Goal: Task Accomplishment & Management: Manage account settings

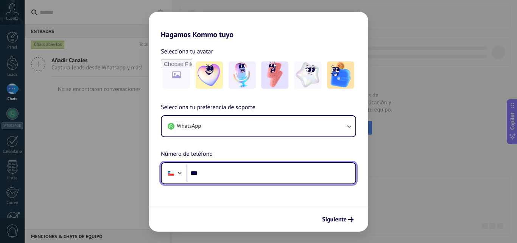
click at [240, 173] on input "***" at bounding box center [271, 172] width 169 height 17
type input "**"
click at [181, 174] on div at bounding box center [179, 171] width 9 height 9
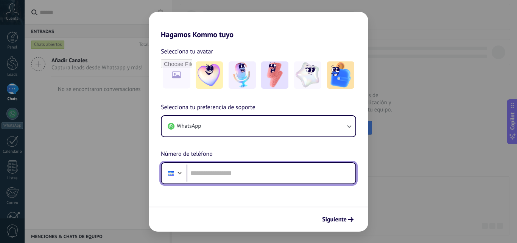
click at [180, 173] on div at bounding box center [179, 171] width 9 height 9
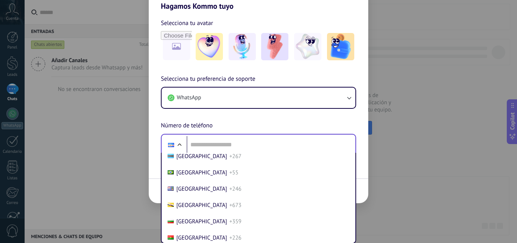
scroll to position [379, 0]
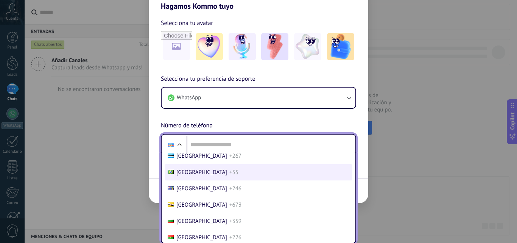
click at [185, 168] on span "[GEOGRAPHIC_DATA]" at bounding box center [201, 171] width 51 height 7
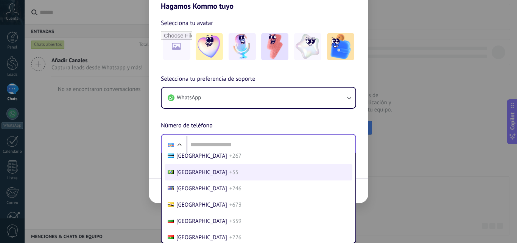
scroll to position [0, 0]
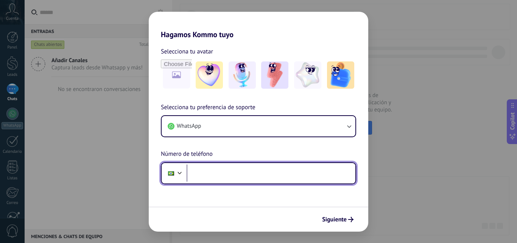
click at [223, 169] on input "tel" at bounding box center [271, 172] width 169 height 17
type input "**********"
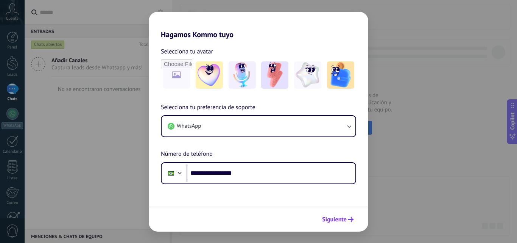
click at [324, 217] on span "Siguiente" at bounding box center [334, 219] width 25 height 5
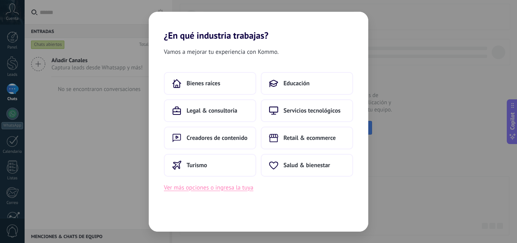
click at [224, 192] on button "Ver más opciones o ingresa la tuya" at bounding box center [208, 187] width 89 height 10
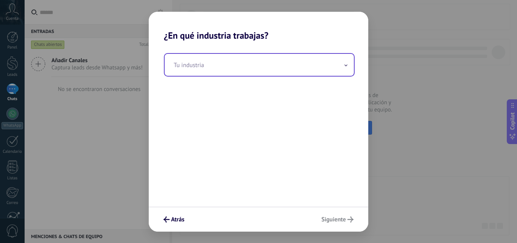
click at [259, 71] on input "text" at bounding box center [259, 65] width 189 height 22
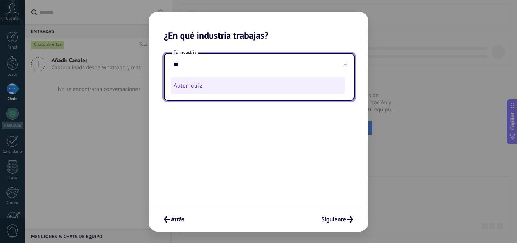
click at [251, 79] on li "Automotriz" at bounding box center [258, 85] width 174 height 17
type input "**********"
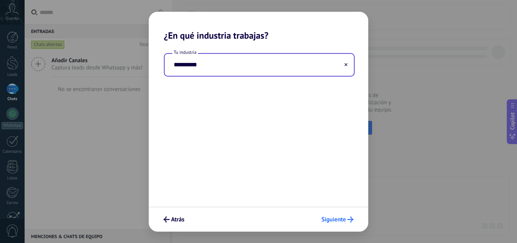
click at [351, 224] on button "Siguiente" at bounding box center [337, 219] width 39 height 13
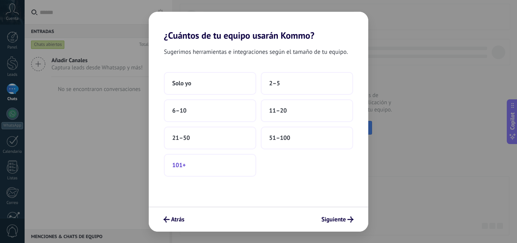
click at [239, 162] on button "101+" at bounding box center [210, 165] width 92 height 23
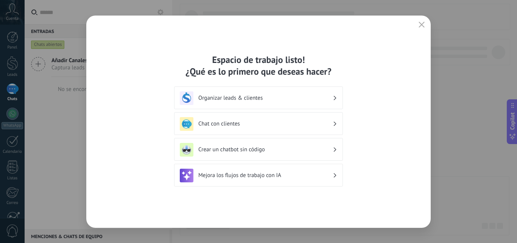
click at [509, 77] on div "Espacio de trabajo listo! ¿Qué es lo primero que deseas hacer? Organizar leads …" at bounding box center [258, 121] width 517 height 243
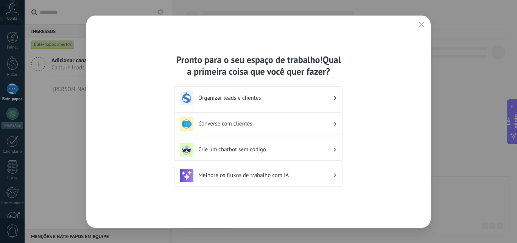
click at [414, 126] on div "Pronto para o seu espaço de trabalho! Qual a primeira coisa que você quer fazer…" at bounding box center [258, 122] width 344 height 212
click at [423, 27] on icon "button" at bounding box center [422, 25] width 6 height 6
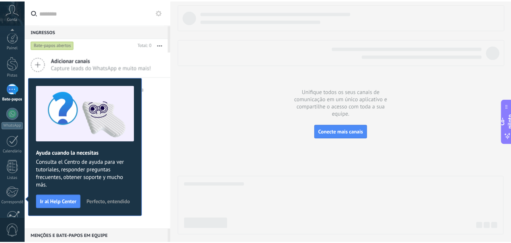
scroll to position [72, 0]
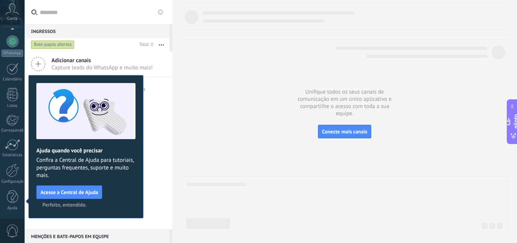
click at [47, 200] on button "Perfeito, entendido." at bounding box center [64, 204] width 51 height 11
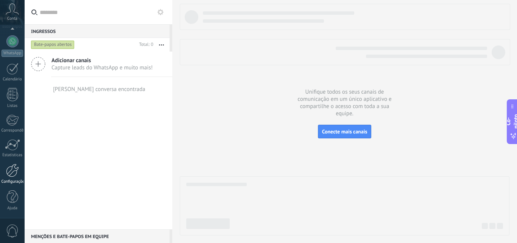
drag, startPoint x: 13, startPoint y: 162, endPoint x: 13, endPoint y: 169, distance: 6.8
click at [13, 169] on div "Painel Pistas Bate-papos WhatsApp Clientes" at bounding box center [12, 88] width 25 height 259
click at [13, 169] on div at bounding box center [12, 170] width 13 height 13
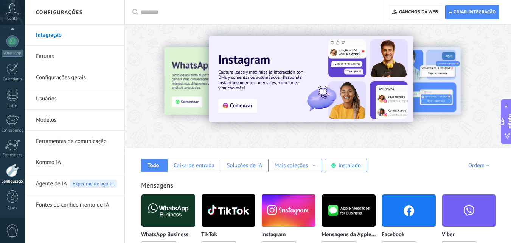
click at [93, 145] on link "Ferramentas de comunicação" at bounding box center [76, 141] width 81 height 21
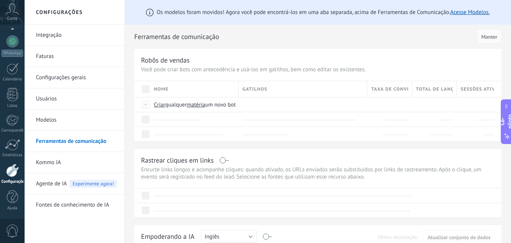
click at [62, 37] on link "Integração" at bounding box center [76, 35] width 81 height 21
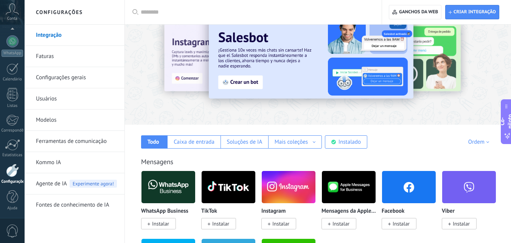
scroll to position [14, 0]
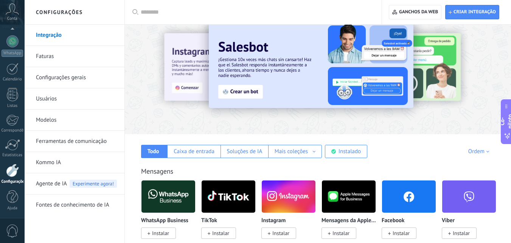
click at [253, 11] on input "text" at bounding box center [256, 12] width 231 height 8
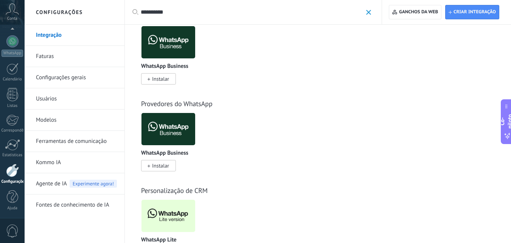
scroll to position [61, 0]
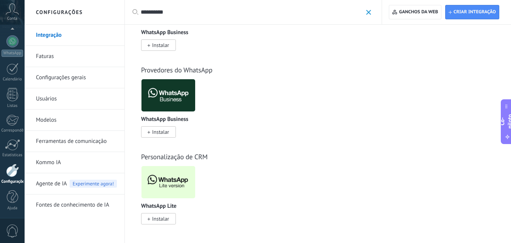
type input "**********"
click at [156, 219] on font "Instalar" at bounding box center [160, 218] width 17 height 7
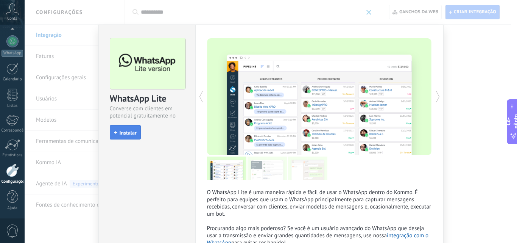
click at [115, 131] on icon "button" at bounding box center [115, 132] width 3 height 3
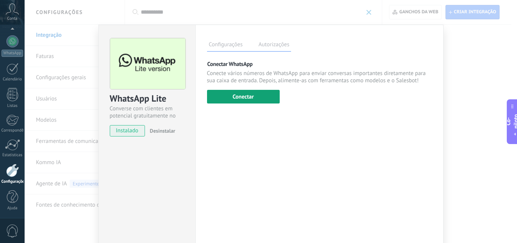
click at [276, 90] on button "Conectar" at bounding box center [243, 97] width 73 height 14
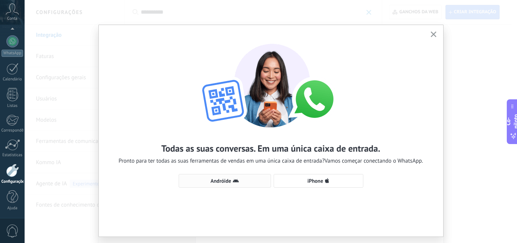
click at [247, 180] on span "Andróide" at bounding box center [225, 181] width 84 height 6
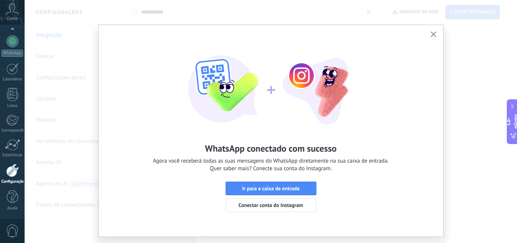
click at [436, 35] on button "button" at bounding box center [433, 35] width 9 height 10
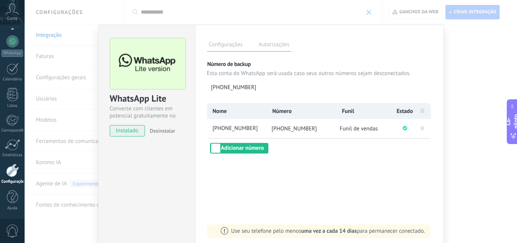
click at [450, 106] on div "WhatsApp Lite Converse com clientes em potencial gratuitamente no WhatsApp inst…" at bounding box center [271, 121] width 492 height 243
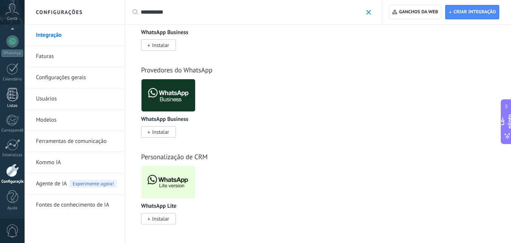
scroll to position [0, 0]
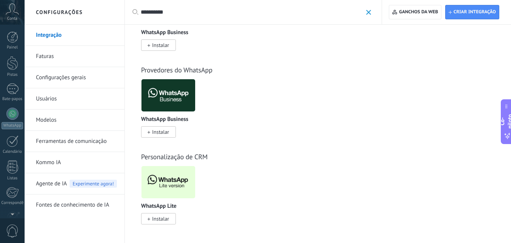
click at [8, 77] on div "Painel Pistas Bate-papos WhatsApp Clientes" at bounding box center [12, 160] width 25 height 259
click at [11, 69] on div at bounding box center [12, 63] width 11 height 14
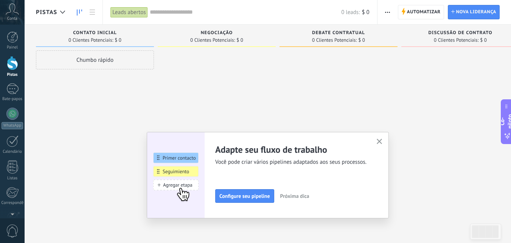
click at [377, 151] on div "Adapte seu fluxo de trabalho Você pode criar vários pipelines adaptados aos seu…" at bounding box center [296, 172] width 162 height 59
click at [381, 146] on button "button" at bounding box center [379, 142] width 9 height 10
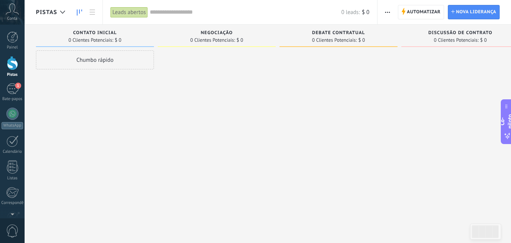
click at [392, 19] on div "Automatizar Nova difusão Editar funil Editar o design do cartão Matéria Exporta…" at bounding box center [388, 12] width 13 height 15
click at [389, 16] on span "button" at bounding box center [387, 12] width 5 height 14
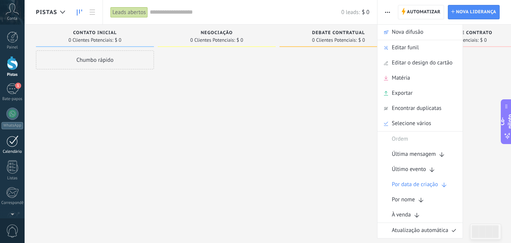
scroll to position [72, 0]
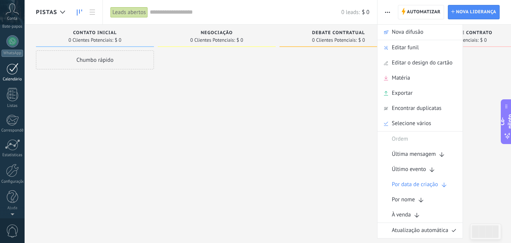
click at [6, 149] on div at bounding box center [12, 144] width 15 height 11
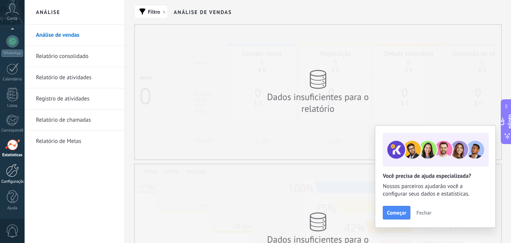
click at [8, 164] on div at bounding box center [12, 170] width 13 height 13
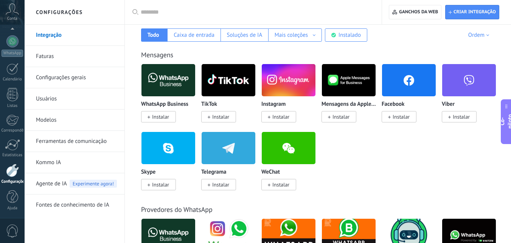
scroll to position [145, 0]
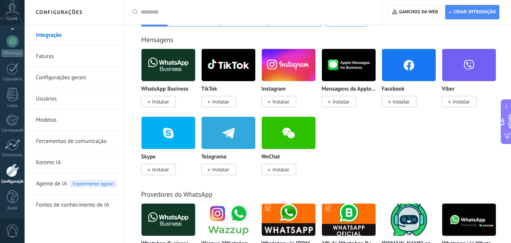
click at [204, 13] on input "text" at bounding box center [256, 12] width 231 height 8
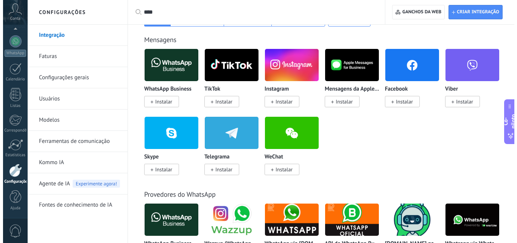
scroll to position [0, 0]
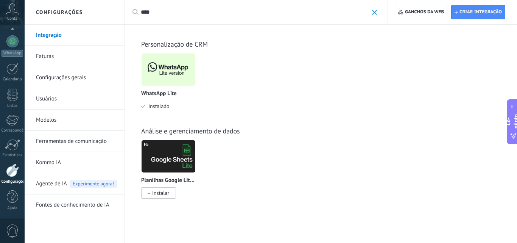
type input "****"
click at [170, 65] on img at bounding box center [169, 69] width 54 height 37
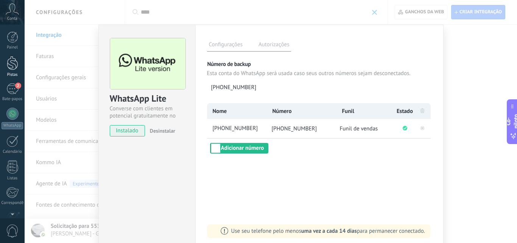
click at [5, 67] on link "Pistas" at bounding box center [12, 66] width 25 height 21
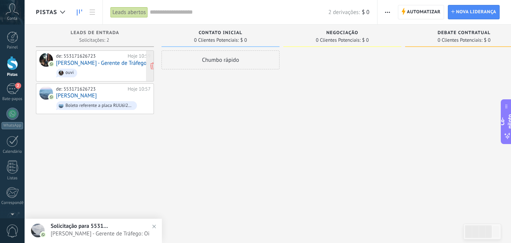
click at [104, 76] on span "ouvi" at bounding box center [103, 73] width 95 height 12
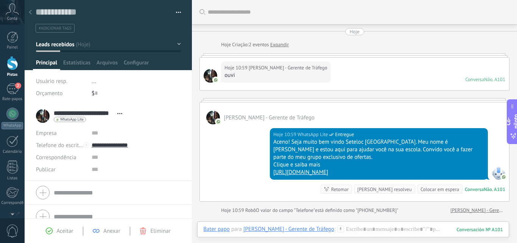
click at [364, 76] on div "Hoje 10:59 [PERSON_NAME] - Gerente de Tráfego ouvi Conversa Não. A101 Conversa …" at bounding box center [354, 74] width 309 height 33
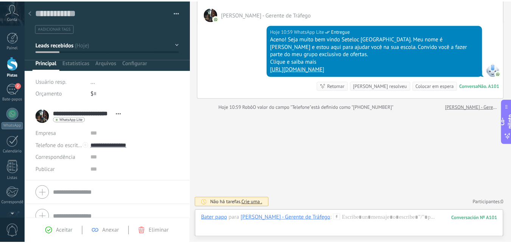
scroll to position [43, 0]
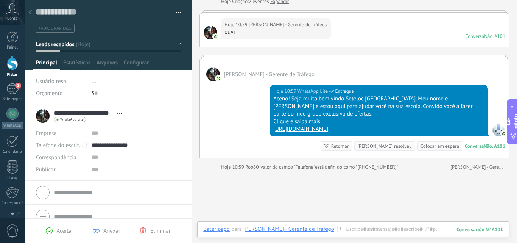
click at [33, 15] on div at bounding box center [30, 12] width 11 height 15
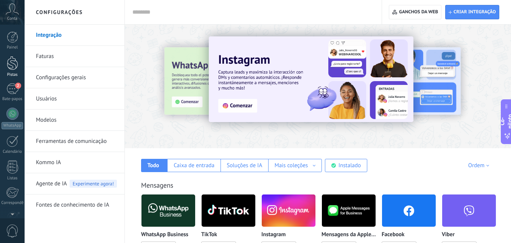
click at [9, 60] on div at bounding box center [12, 63] width 11 height 14
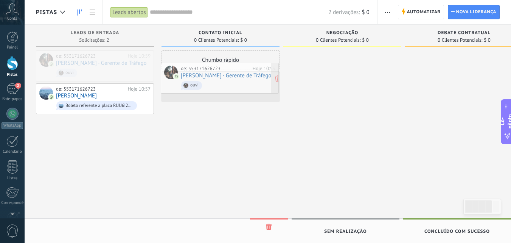
drag, startPoint x: 133, startPoint y: 65, endPoint x: 259, endPoint y: 77, distance: 127.0
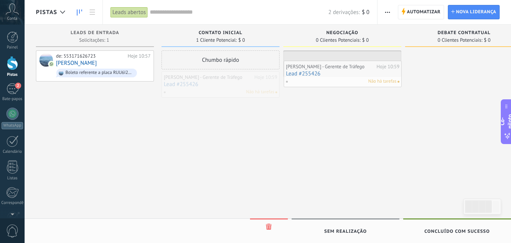
drag, startPoint x: 245, startPoint y: 85, endPoint x: 427, endPoint y: 69, distance: 182.8
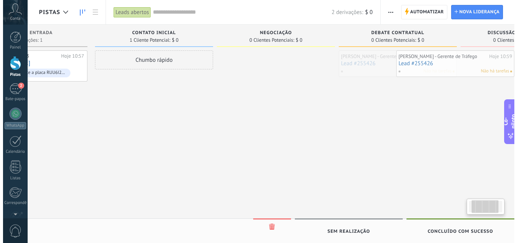
scroll to position [0, 78]
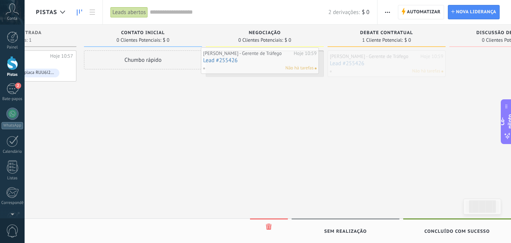
drag, startPoint x: 421, startPoint y: 66, endPoint x: 298, endPoint y: 64, distance: 123.0
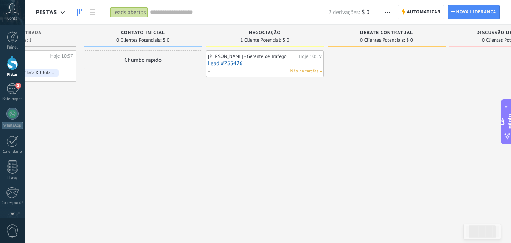
click at [288, 66] on link "Lead #255426" at bounding box center [265, 63] width 114 height 6
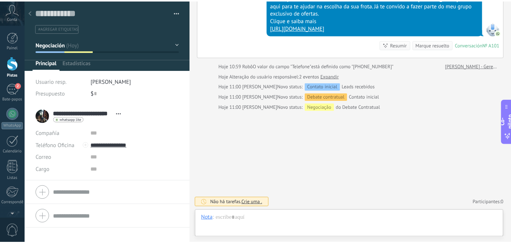
scroll to position [11, 0]
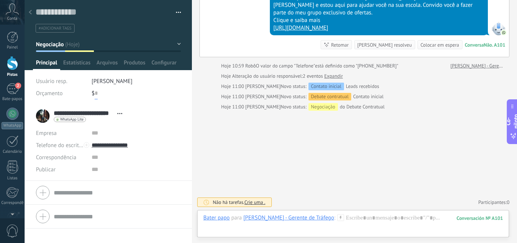
click at [95, 94] on input "text" at bounding box center [96, 93] width 3 height 12
click at [22, 75] on div "Pistas" at bounding box center [13, 74] width 22 height 5
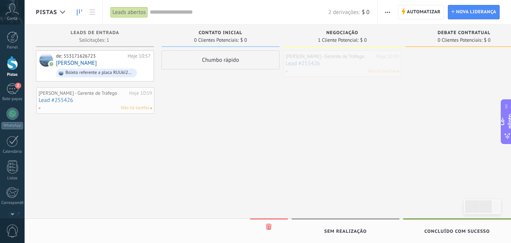
drag, startPoint x: 338, startPoint y: 68, endPoint x: 91, endPoint y: 104, distance: 249.9
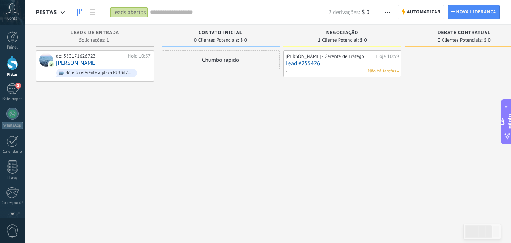
click at [342, 61] on link "Lead #255426" at bounding box center [343, 63] width 114 height 6
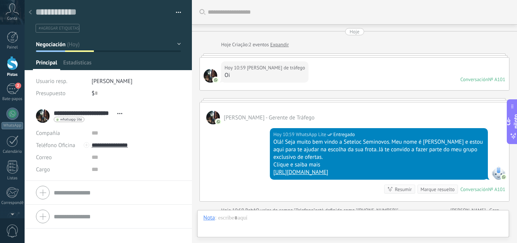
scroll to position [11, 0]
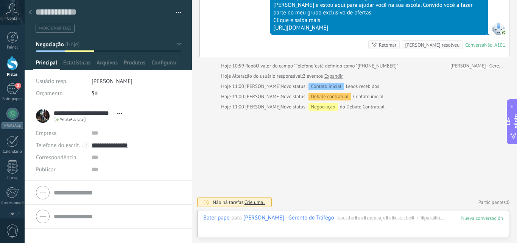
click at [179, 10] on div "Salvar e criar Imprimir Gerenciar tags Exportar para Excel" at bounding box center [109, 16] width 168 height 33
click at [179, 10] on button "button" at bounding box center [175, 12] width 11 height 11
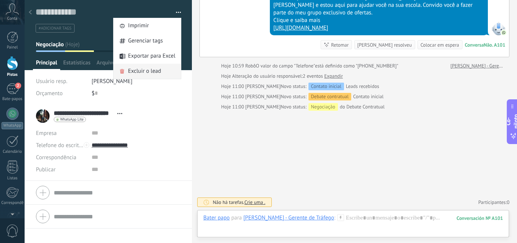
click at [153, 64] on span "Excluir o lead" at bounding box center [144, 71] width 33 height 15
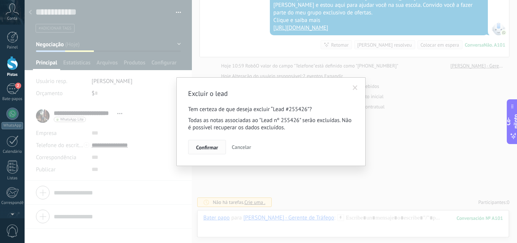
click at [217, 150] on font "Confirmar" at bounding box center [207, 147] width 22 height 7
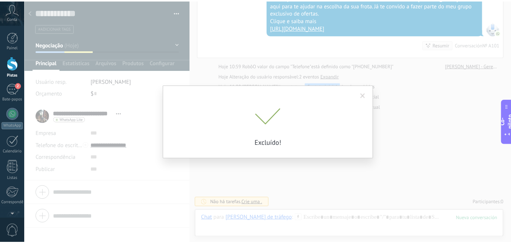
scroll to position [154, 0]
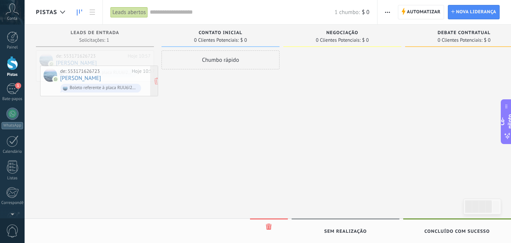
drag, startPoint x: 102, startPoint y: 62, endPoint x: 106, endPoint y: 78, distance: 15.6
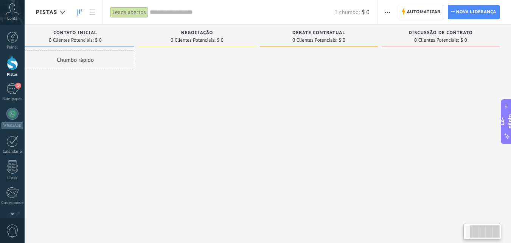
type textarea "**********"
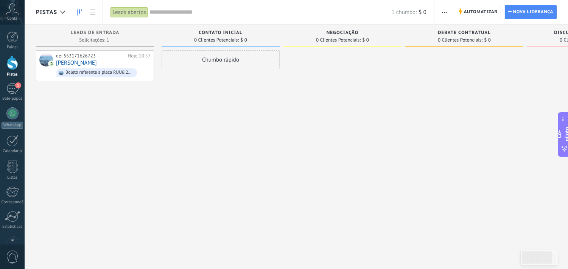
click at [449, 12] on button "button" at bounding box center [444, 12] width 11 height 14
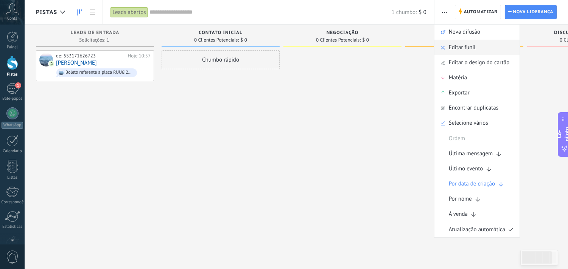
click at [456, 42] on span "Editar funil" at bounding box center [462, 47] width 27 height 15
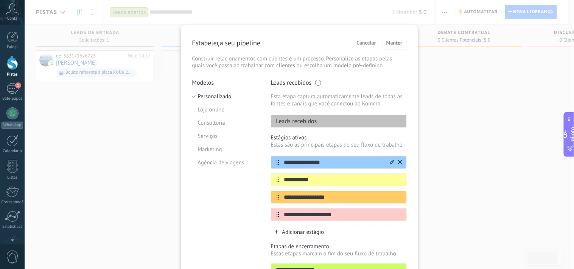
click at [342, 167] on input "**********" at bounding box center [334, 163] width 110 height 8
type input "*******"
click at [359, 42] on font "Cancelar" at bounding box center [366, 42] width 19 height 7
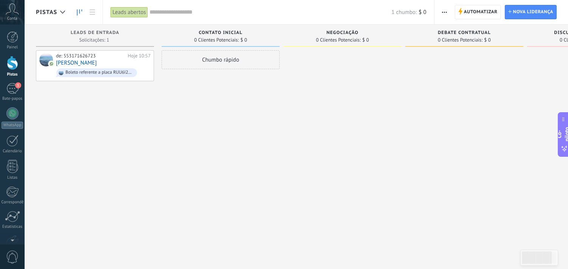
click at [452, 7] on div "Automatizar Nova difusão Editar funil Editar o design do cartão Matéria Exporta…" at bounding box center [502, 12] width 134 height 24
click at [440, 12] on button "button" at bounding box center [444, 12] width 11 height 14
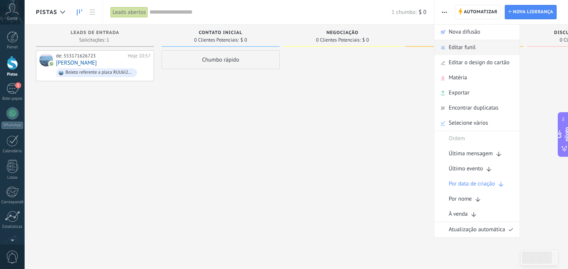
click at [445, 44] on div "Editar funil" at bounding box center [477, 47] width 85 height 15
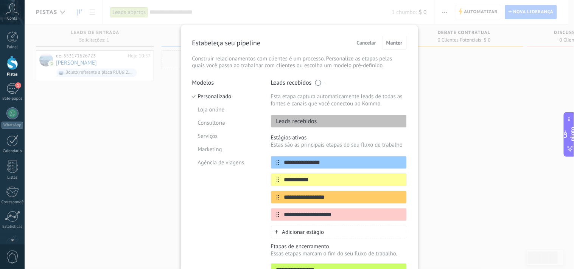
scroll to position [31, 0]
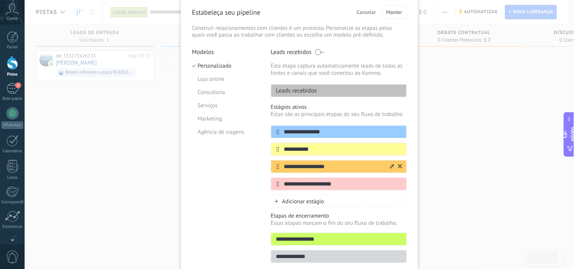
click at [355, 164] on input "**********" at bounding box center [334, 167] width 110 height 8
type input "*"
type input "**********"
click at [341, 185] on input "**********" at bounding box center [334, 185] width 110 height 8
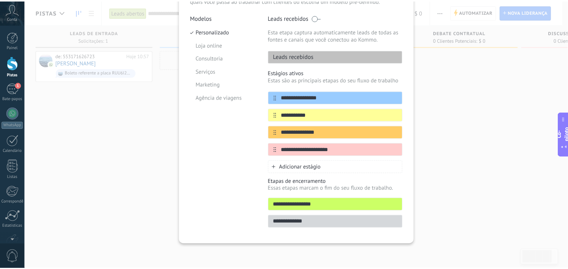
scroll to position [0, 0]
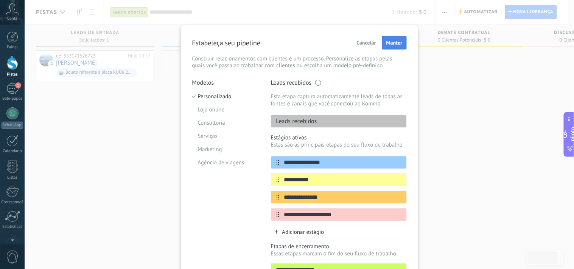
click at [394, 38] on button "Manter" at bounding box center [394, 43] width 25 height 14
